Goal: Transaction & Acquisition: Purchase product/service

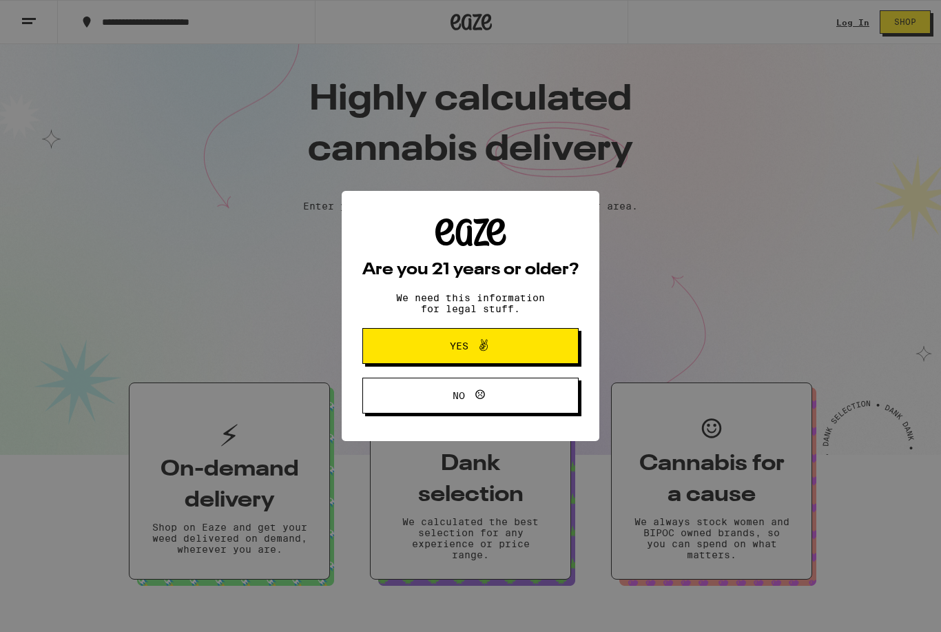
click at [512, 348] on span "Yes" at bounding box center [470, 346] width 105 height 18
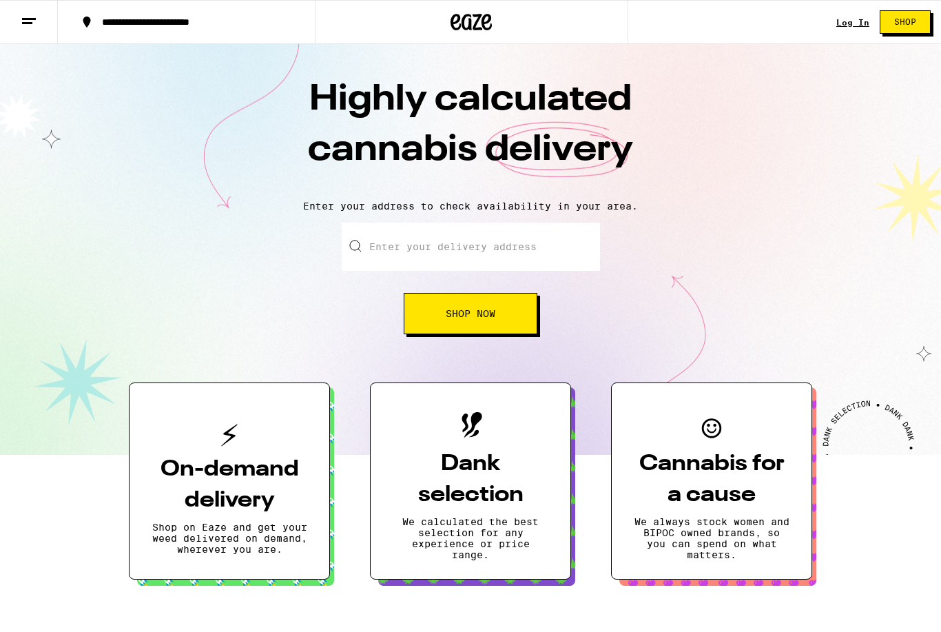
click at [847, 27] on link "Log In" at bounding box center [852, 22] width 33 height 9
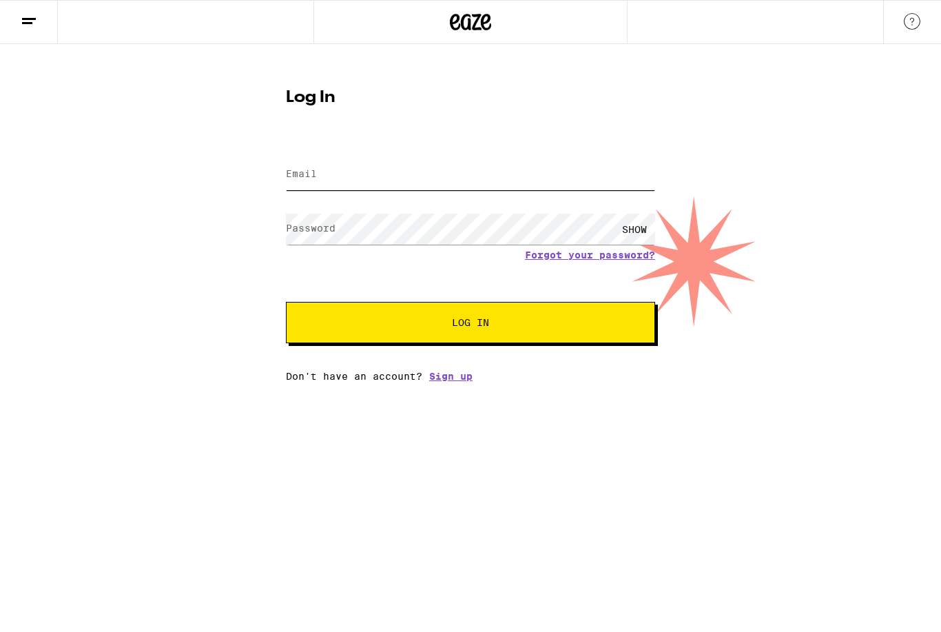
click at [486, 168] on input "Email" at bounding box center [470, 174] width 369 height 31
type input "[EMAIL_ADDRESS][DOMAIN_NAME]"
click at [470, 324] on button "Log In" at bounding box center [470, 322] width 369 height 41
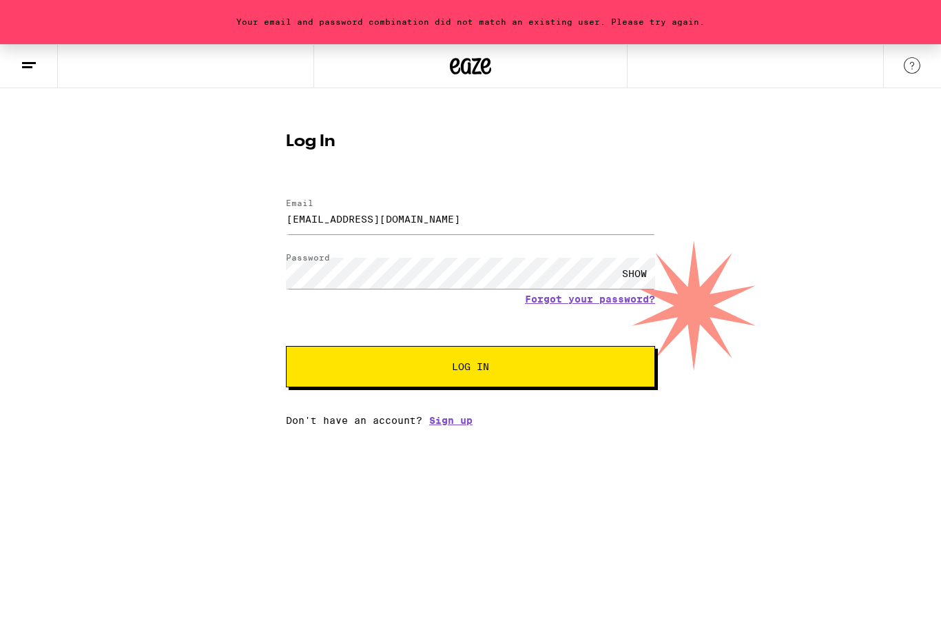
click at [489, 368] on span "Log In" at bounding box center [470, 367] width 37 height 10
click at [623, 377] on button "Log In" at bounding box center [470, 366] width 369 height 41
click at [629, 276] on div "SHOW" at bounding box center [634, 273] width 41 height 31
click at [490, 378] on button "Log In" at bounding box center [470, 366] width 369 height 41
click at [587, 304] on link "Forgot your password?" at bounding box center [590, 298] width 130 height 11
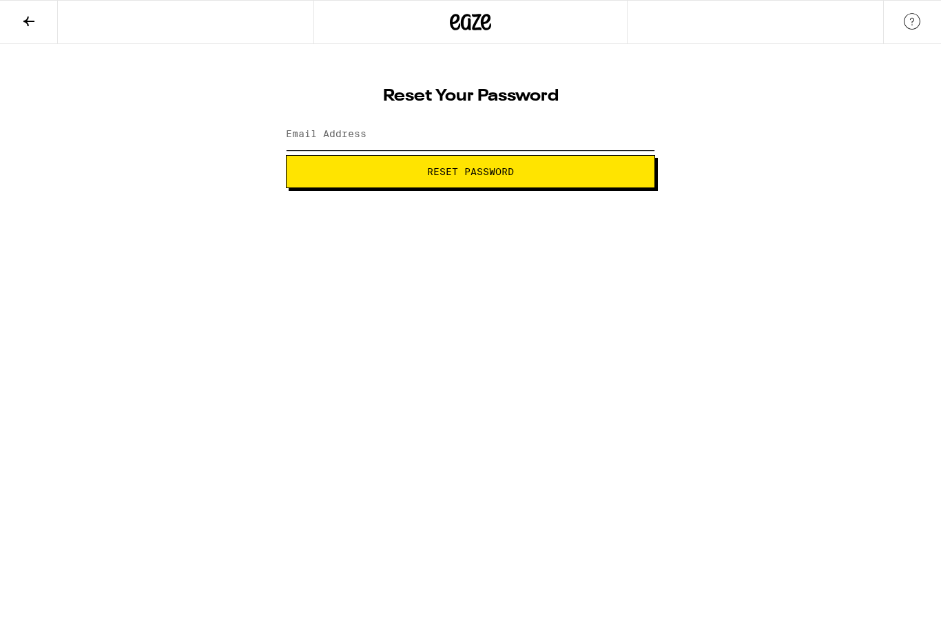
click at [477, 140] on input "Email Address" at bounding box center [470, 134] width 369 height 31
type input "[EMAIL_ADDRESS][DOMAIN_NAME]"
click at [507, 173] on span "Reset Password" at bounding box center [470, 172] width 87 height 10
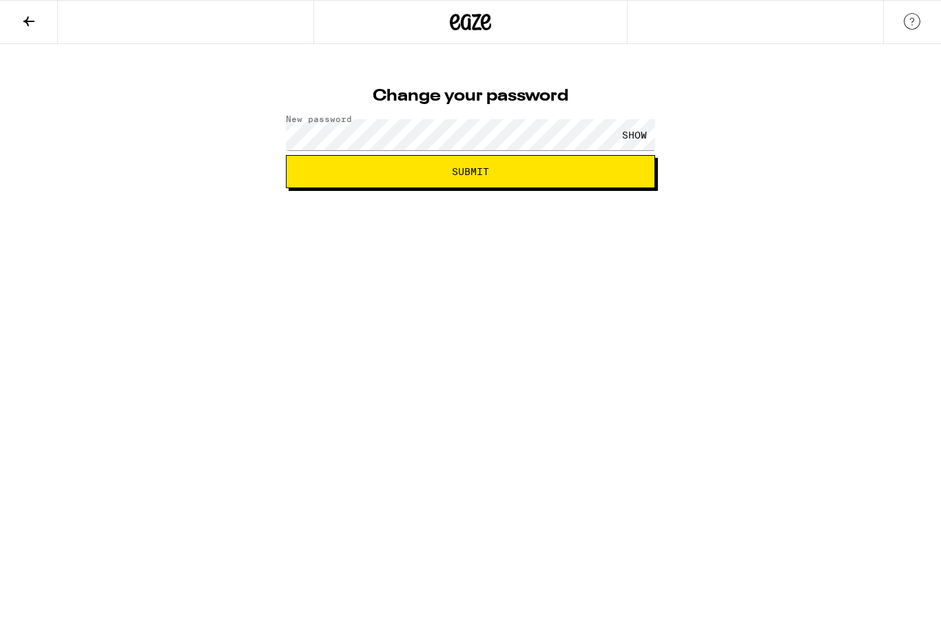
click at [632, 136] on div "SHOW" at bounding box center [634, 134] width 41 height 31
click at [483, 176] on span "Submit" at bounding box center [470, 172] width 37 height 10
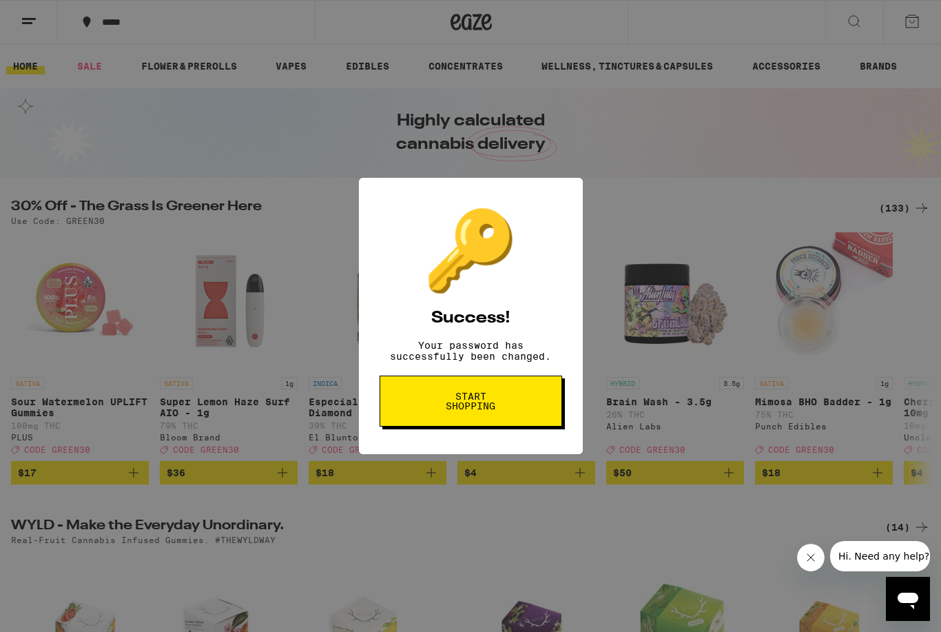
click at [504, 406] on span "Start shopping" at bounding box center [470, 400] width 71 height 19
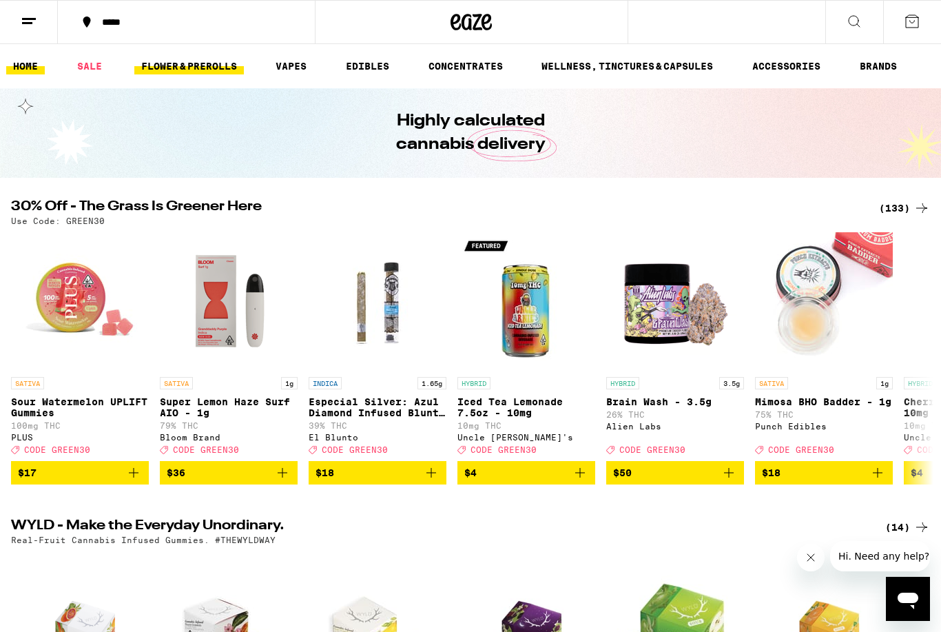
click at [201, 71] on link "FLOWER & PREROLLS" at bounding box center [189, 66] width 110 height 17
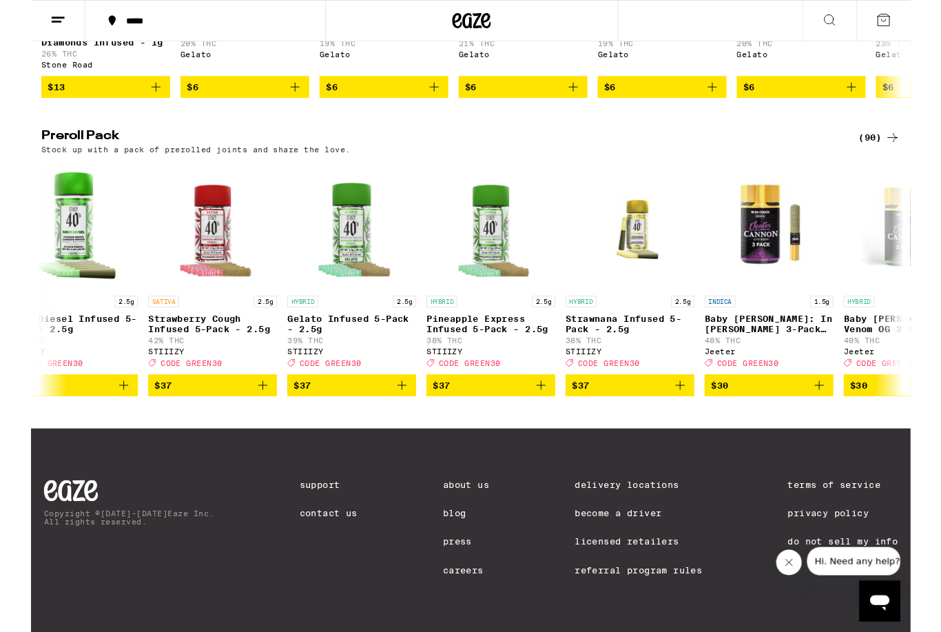
scroll to position [0, 5838]
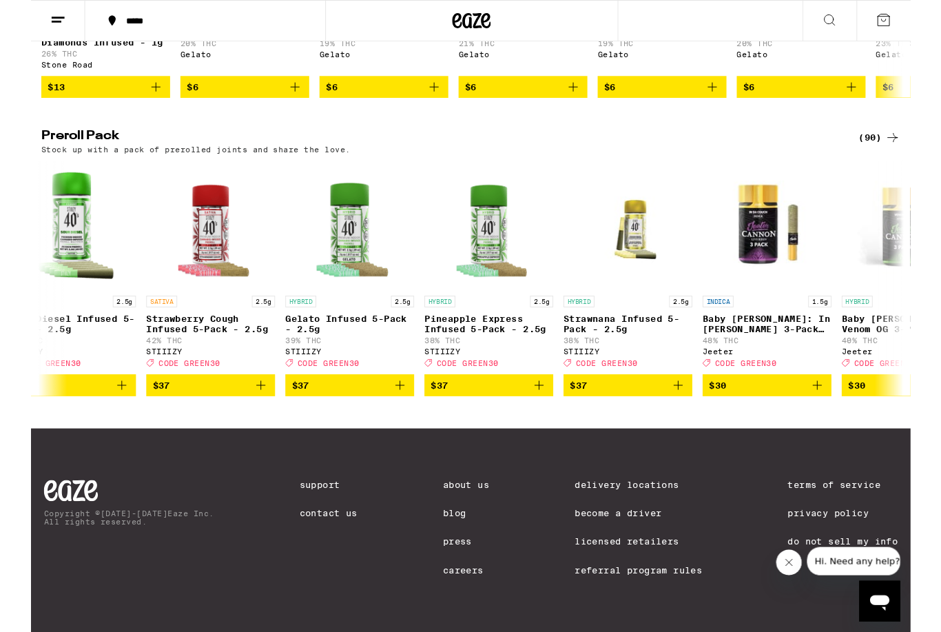
click at [391, 420] on icon "Add to bag" at bounding box center [394, 412] width 17 height 17
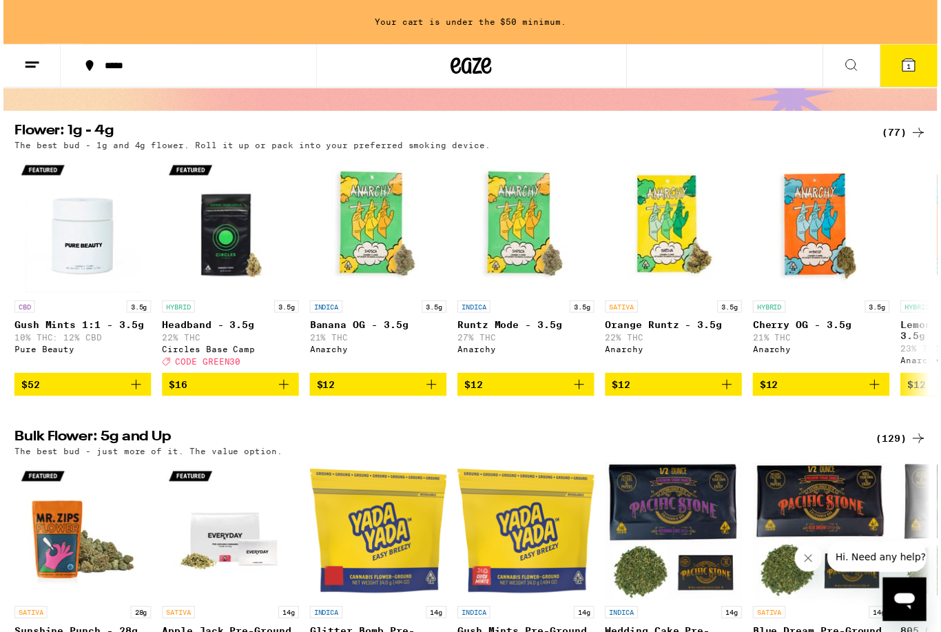
scroll to position [0, 0]
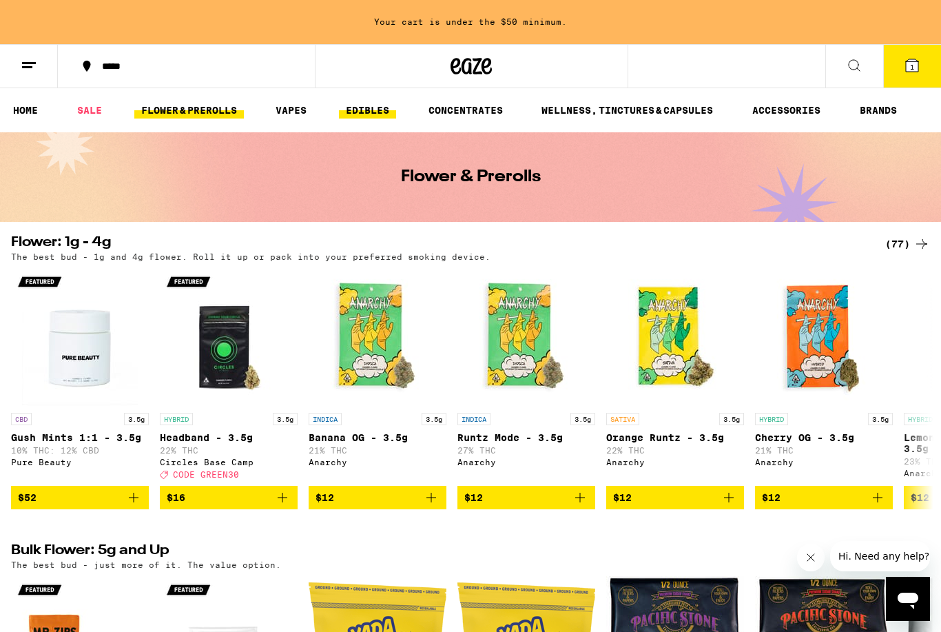
click at [364, 114] on link "EDIBLES" at bounding box center [367, 110] width 57 height 17
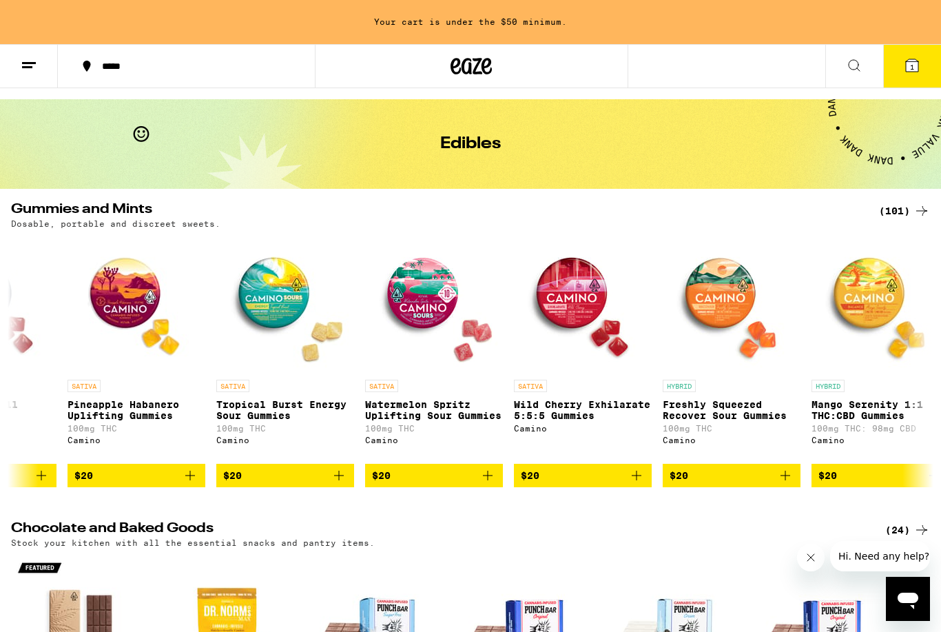
scroll to position [0, 8573]
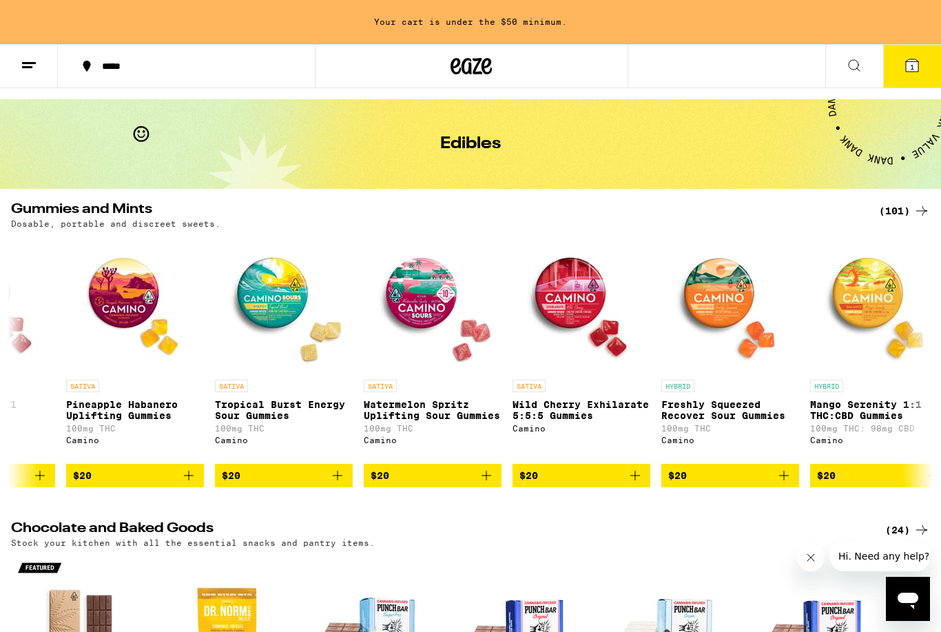
click at [636, 483] on icon "Add to bag" at bounding box center [635, 475] width 17 height 17
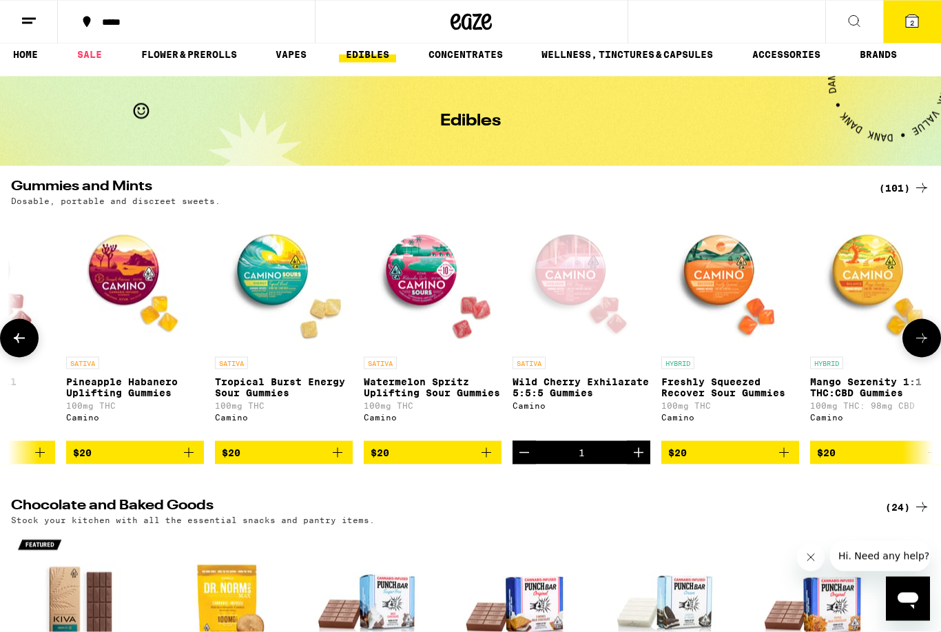
scroll to position [0, 0]
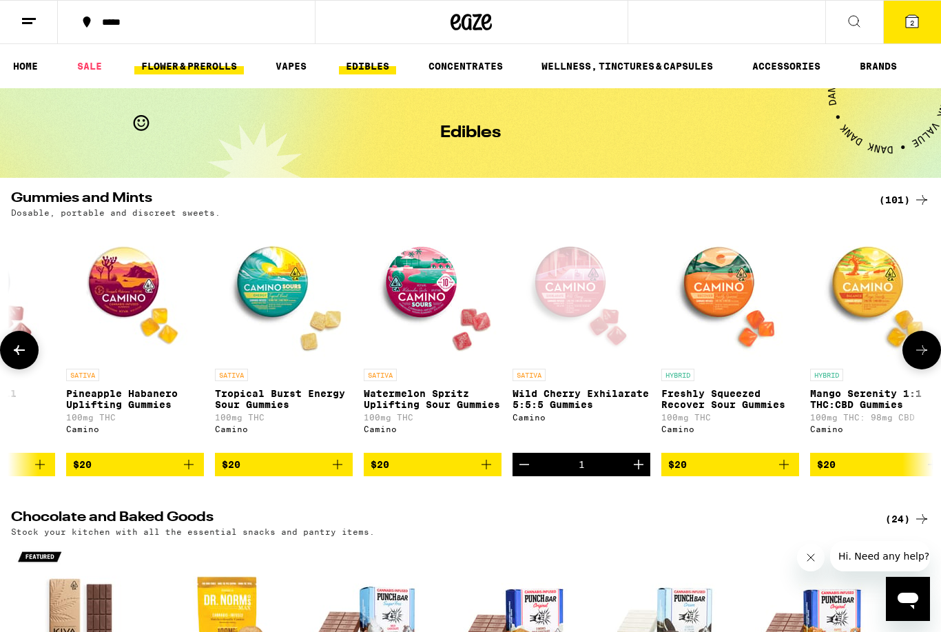
click at [171, 66] on link "FLOWER & PREROLLS" at bounding box center [189, 66] width 110 height 17
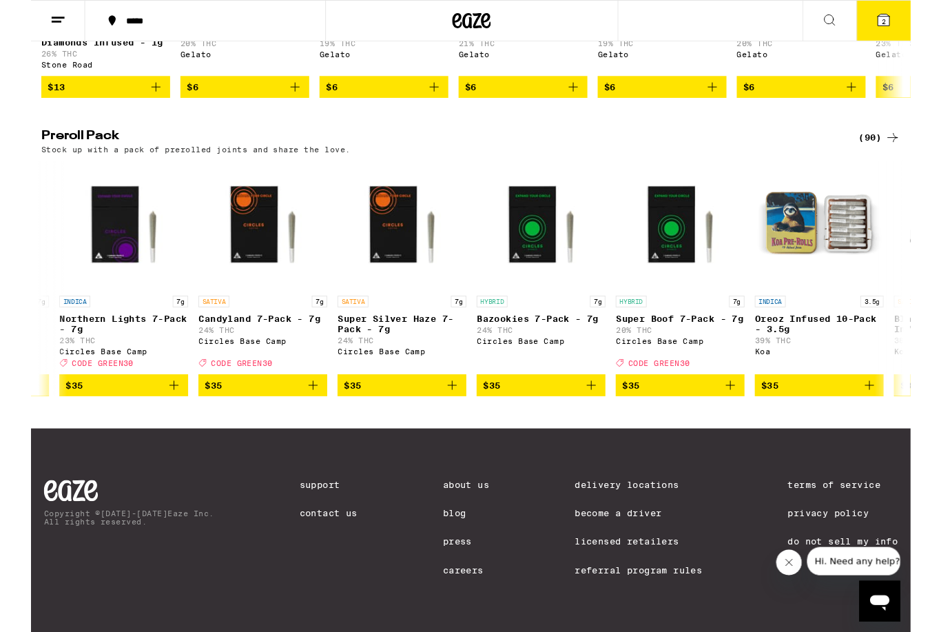
scroll to position [0, 3996]
click at [598, 404] on icon "Add to bag" at bounding box center [600, 412] width 17 height 17
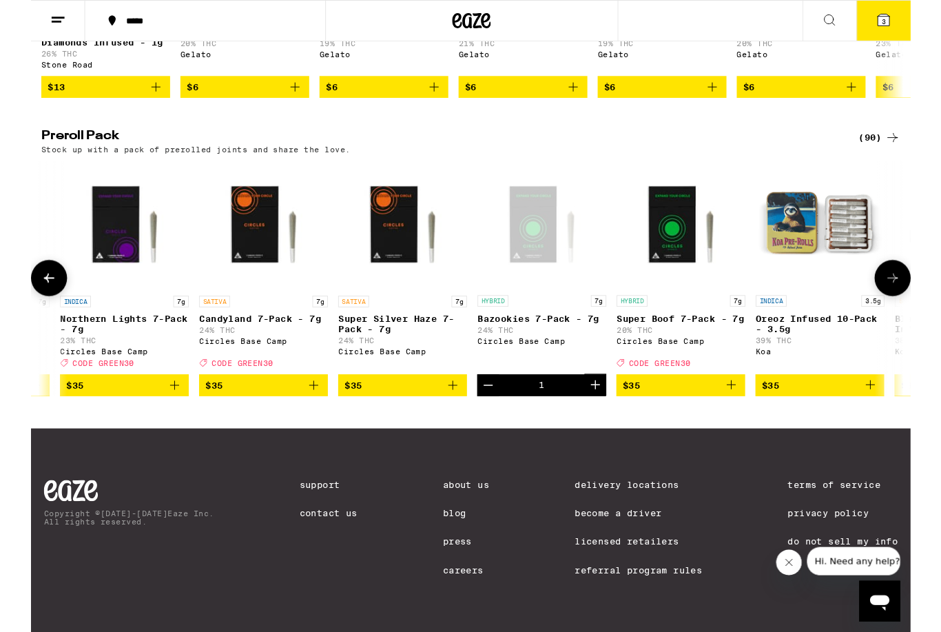
click at [919, 9] on button "3" at bounding box center [912, 22] width 58 height 43
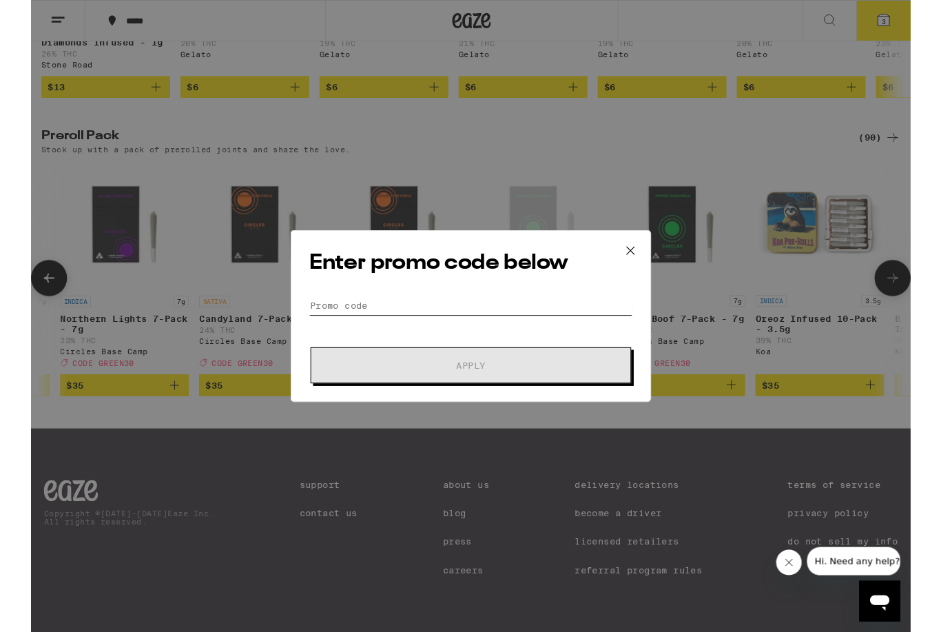
click at [326, 330] on input "Promo Code" at bounding box center [471, 326] width 346 height 21
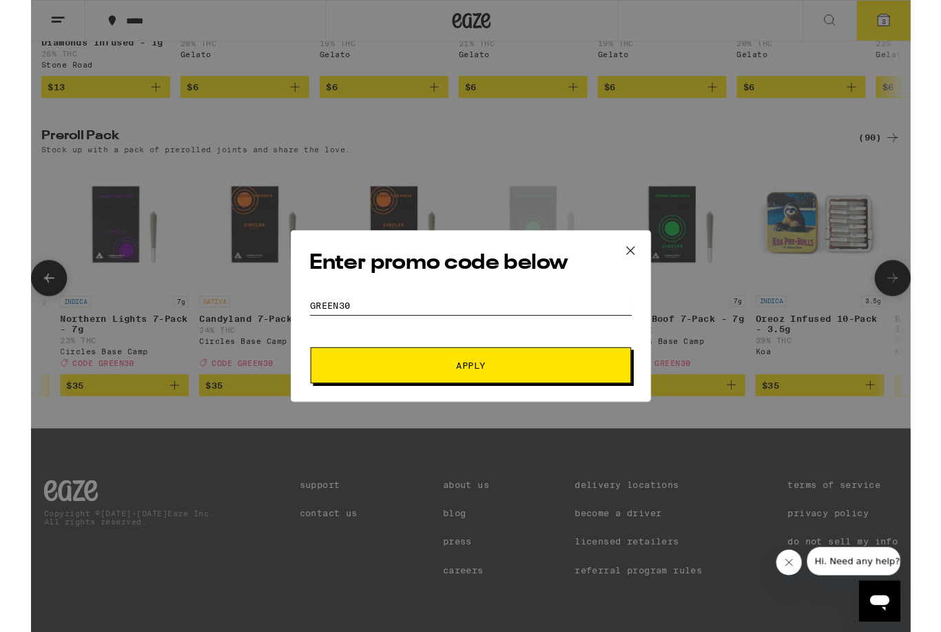
type input "GREEN30"
click at [353, 389] on span "Apply" at bounding box center [470, 391] width 248 height 10
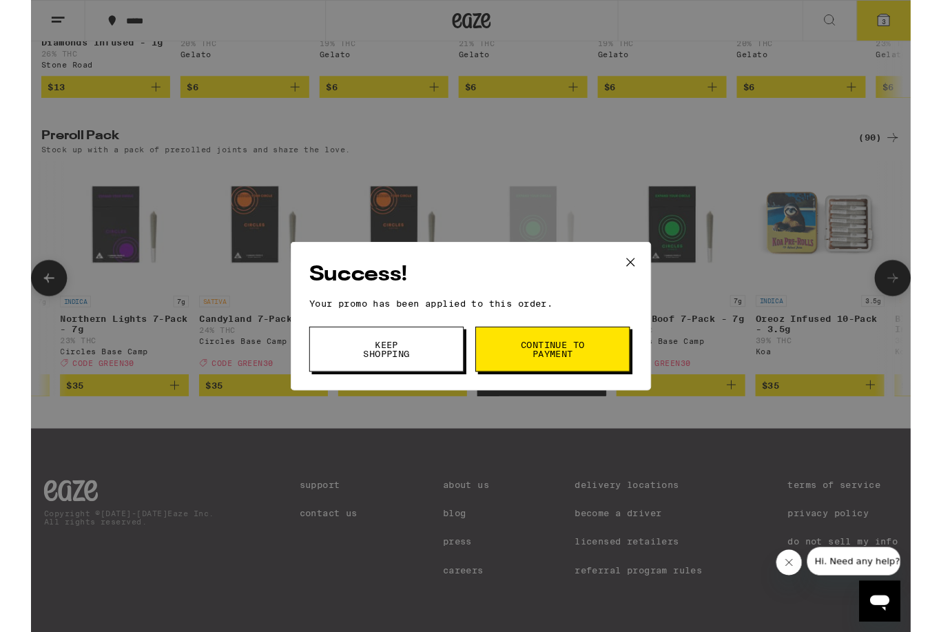
click at [499, 372] on button "Continue to payment" at bounding box center [557, 373] width 165 height 48
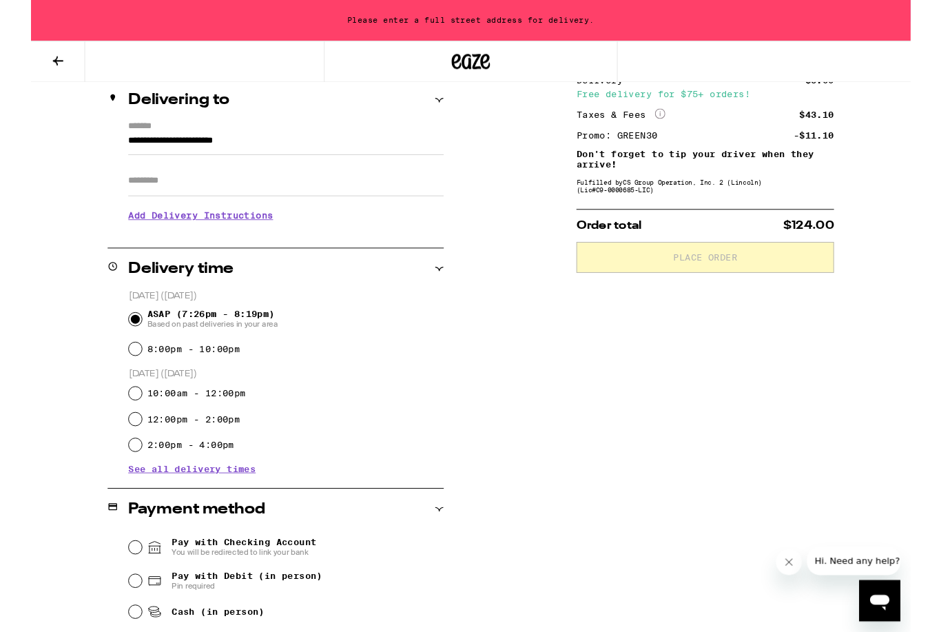
scroll to position [367, 0]
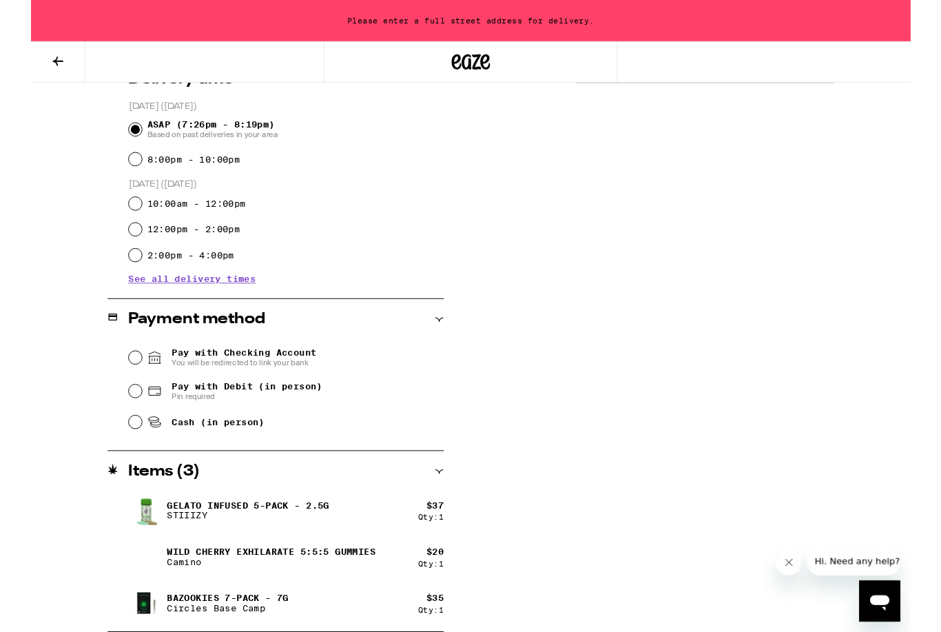
click at [115, 389] on input "Pay with Checking Account You will be redirected to link your bank" at bounding box center [112, 382] width 14 height 14
click at [114, 451] on input "Cash (in person)" at bounding box center [112, 451] width 14 height 14
radio input "true"
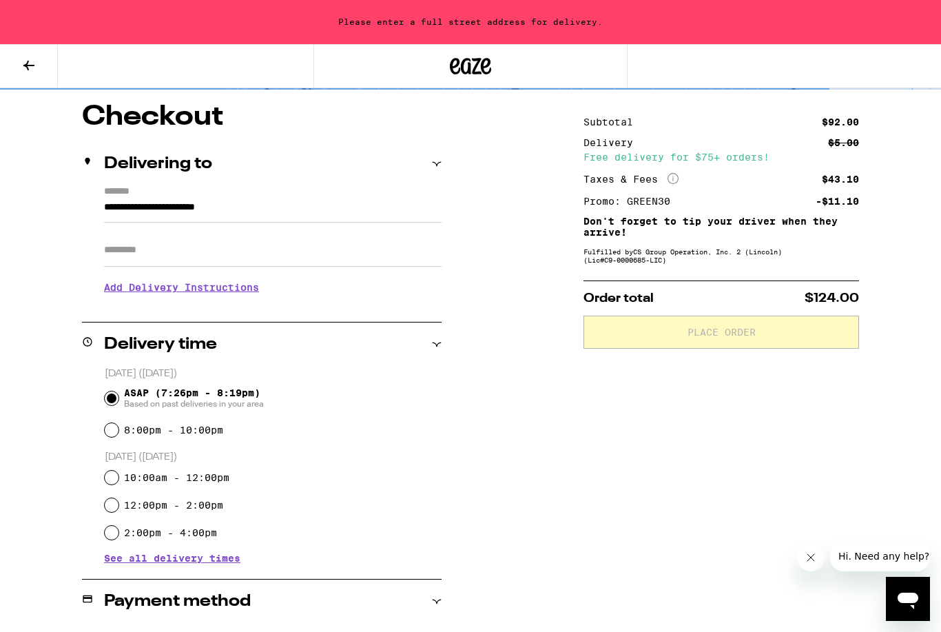
scroll to position [107, 0]
click at [299, 203] on input "**********" at bounding box center [272, 211] width 337 height 23
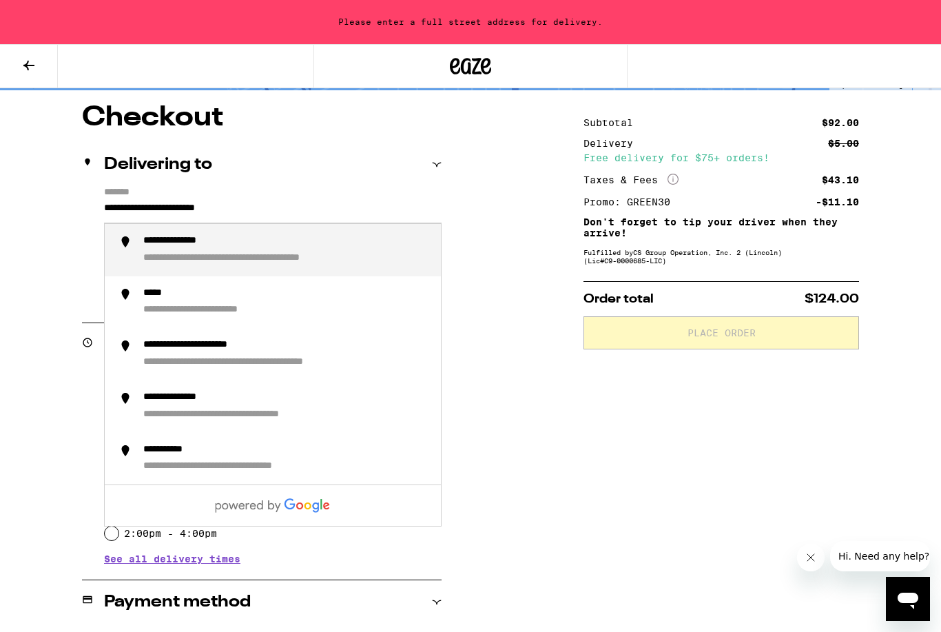
click at [104, 210] on input "**********" at bounding box center [272, 211] width 337 height 23
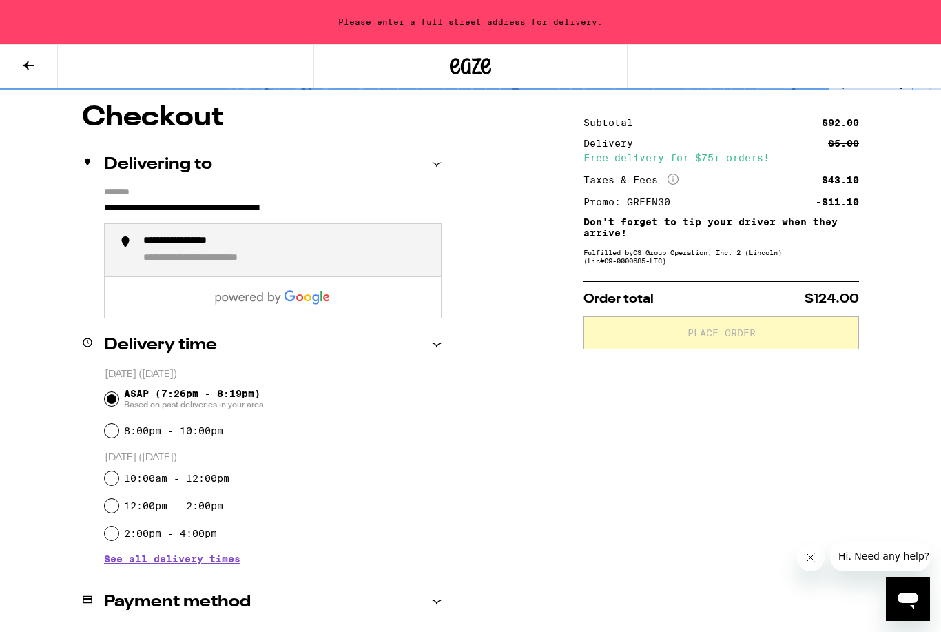
click at [165, 254] on div "**********" at bounding box center [227, 258] width 168 height 13
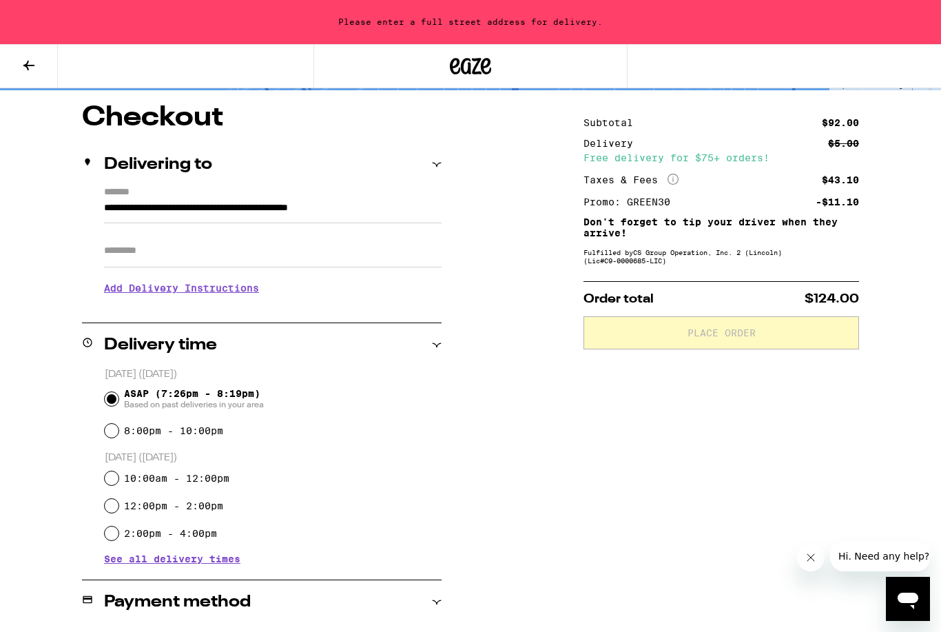
type input "**********"
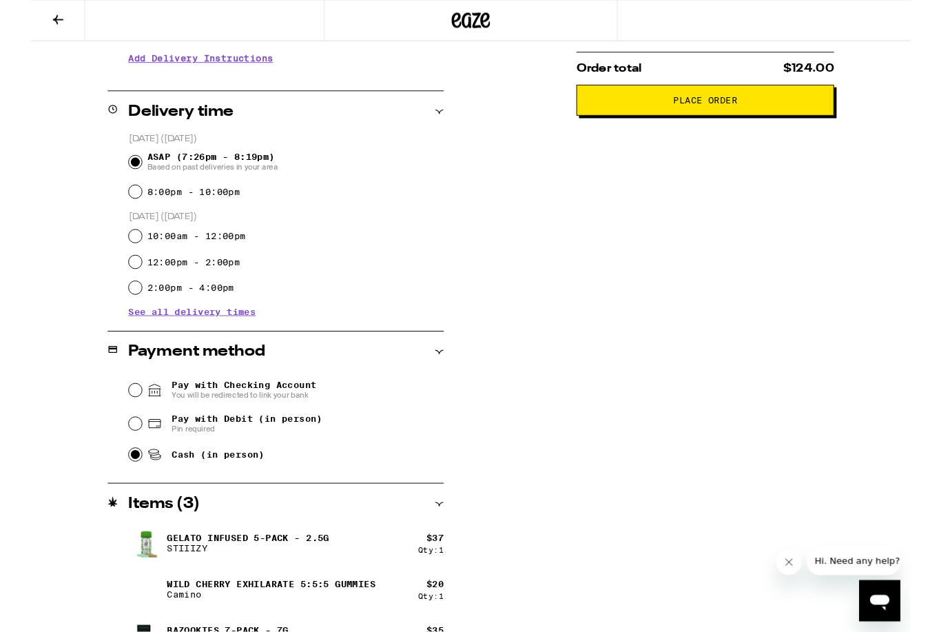
scroll to position [323, 0]
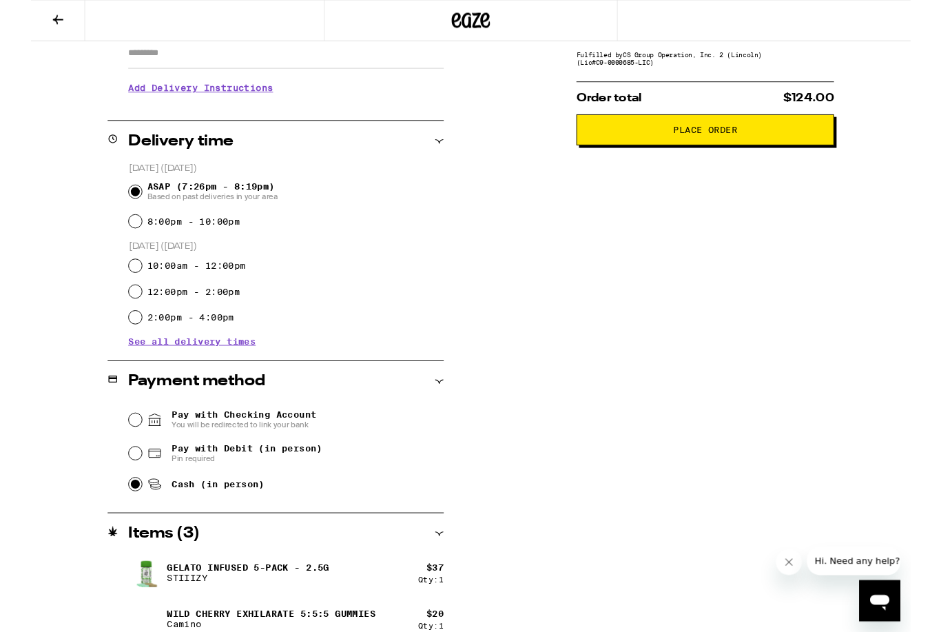
click at [629, 143] on button "Place Order" at bounding box center [720, 139] width 275 height 33
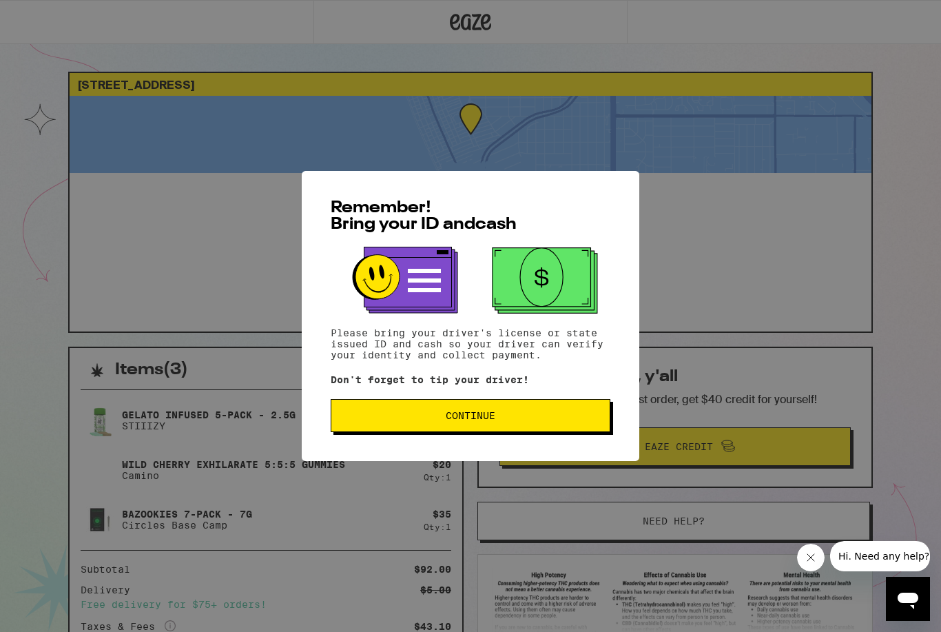
click at [452, 420] on span "Continue" at bounding box center [471, 415] width 50 height 10
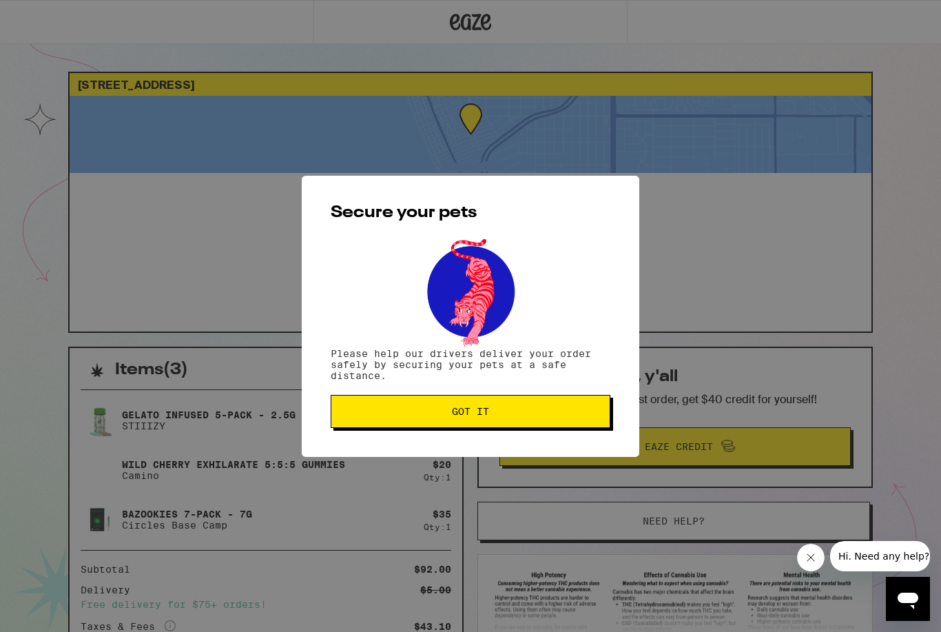
click at [449, 409] on span "Got it" at bounding box center [470, 411] width 256 height 10
